Goal: Find specific page/section: Find specific page/section

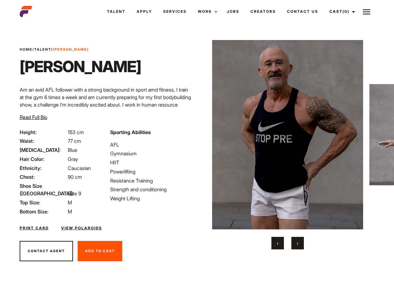
click at [340, 12] on link "Cast (0)" at bounding box center [341, 11] width 35 height 17
click at [367, 12] on img at bounding box center [366, 11] width 7 height 7
click at [287, 144] on img at bounding box center [287, 134] width 151 height 189
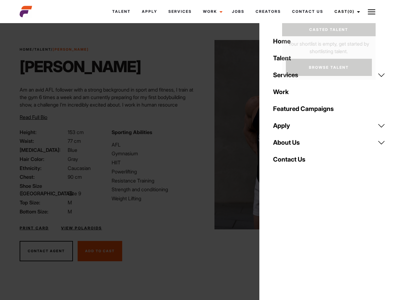
click at [197, 135] on div "Sporting Abilities AFL Gymnasium HIIT Powerlifting Resistance Training Strength…" at bounding box center [154, 171] width 92 height 87
click at [278, 243] on button "‹" at bounding box center [281, 243] width 12 height 12
click at [298, 243] on button "›" at bounding box center [301, 243] width 12 height 12
